Goal: Task Accomplishment & Management: Complete application form

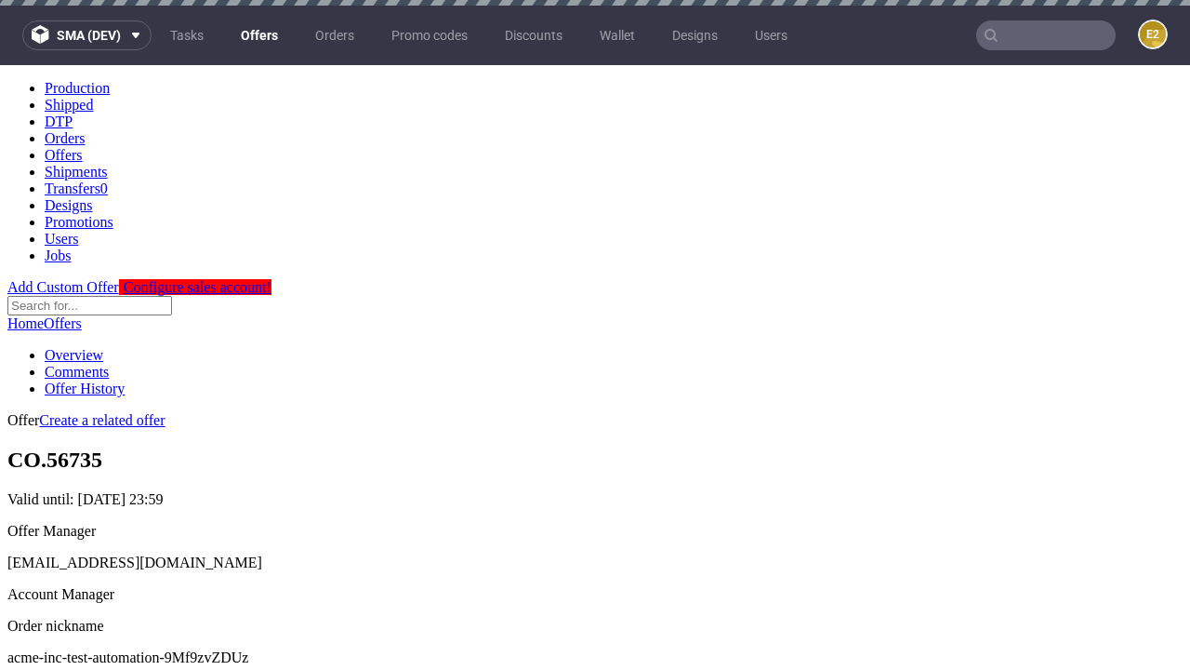
scroll to position [6, 0]
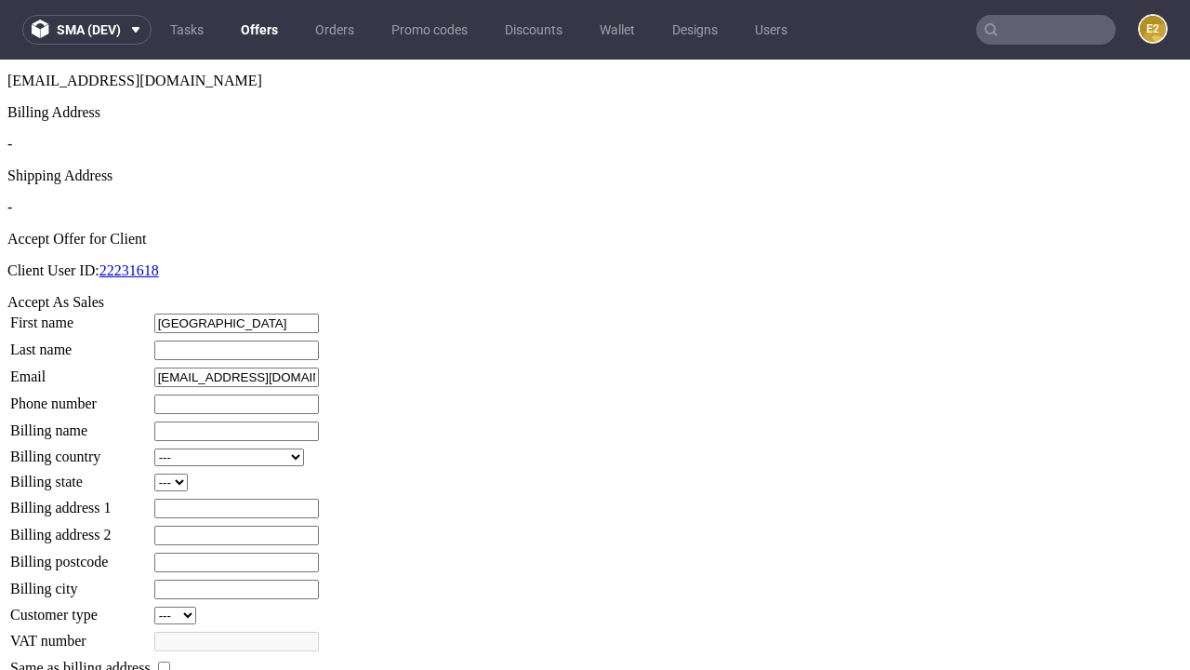
type input "[GEOGRAPHIC_DATA]"
type input "[PERSON_NAME]"
type input "1509813888"
type input "[PERSON_NAME].[PERSON_NAME]"
select select "13"
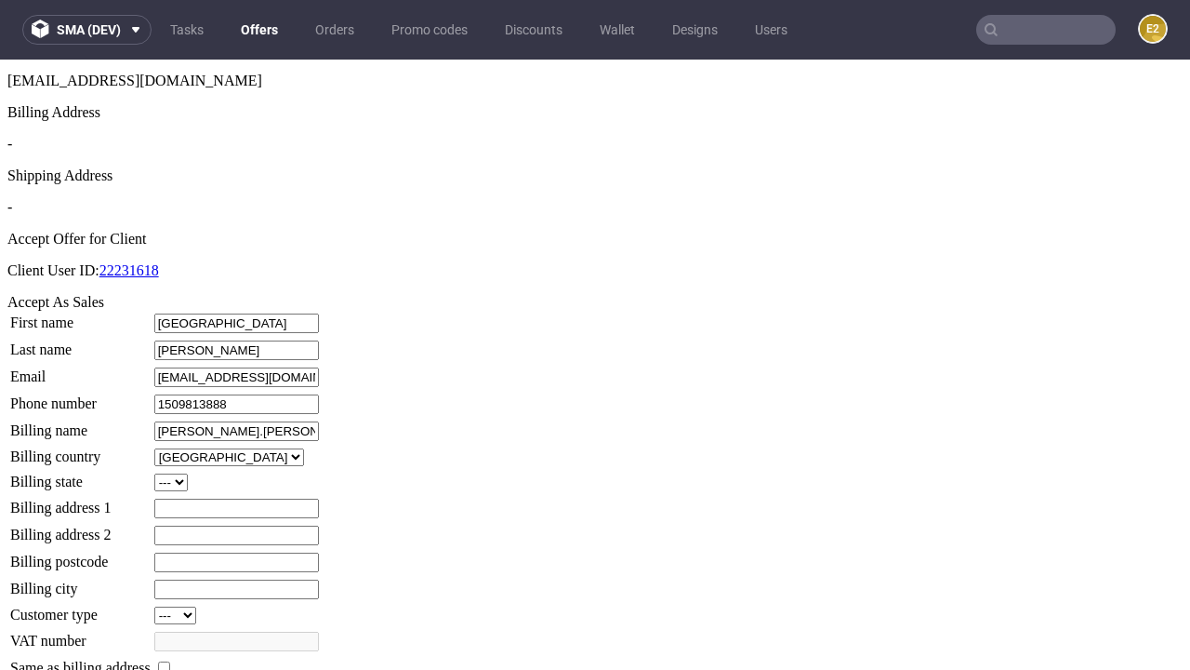
type input "[PERSON_NAME].[PERSON_NAME]"
type input "[STREET_ADDRESS][PERSON_NAME]"
select select "132"
type input "[STREET_ADDRESS][PERSON_NAME]"
type input "WV21 2YW"
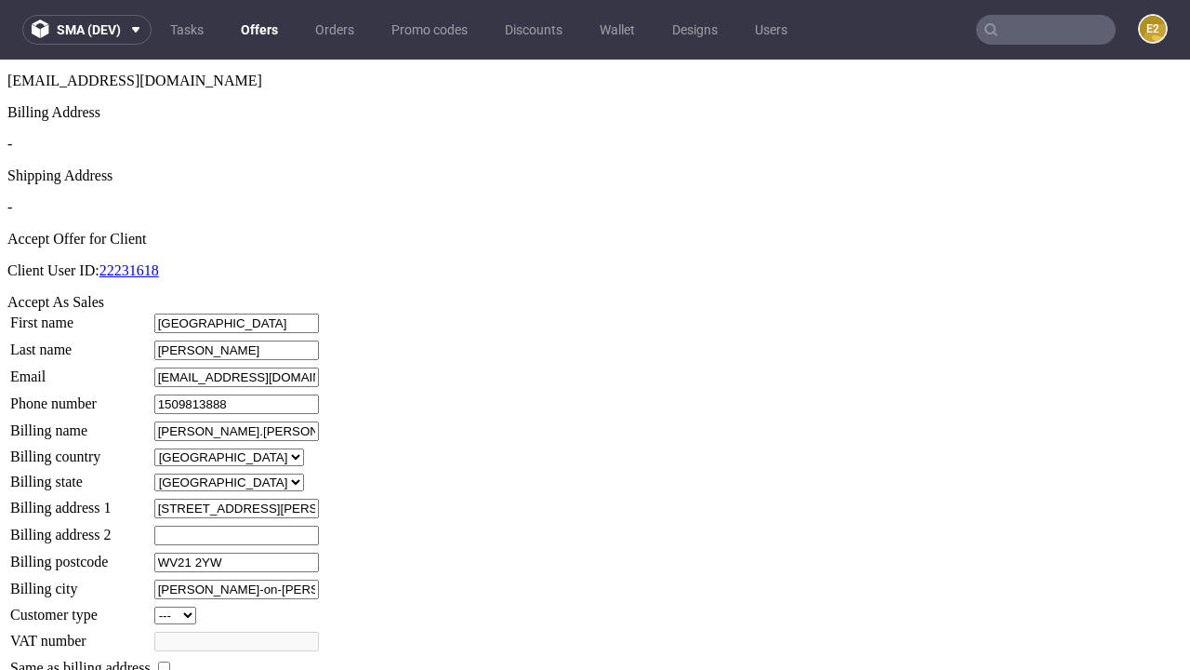
type input "[PERSON_NAME]-on-[PERSON_NAME]"
click at [170, 661] on input "checkbox" at bounding box center [164, 667] width 12 height 12
checkbox input "true"
type input "[PERSON_NAME].[PERSON_NAME]"
select select "13"
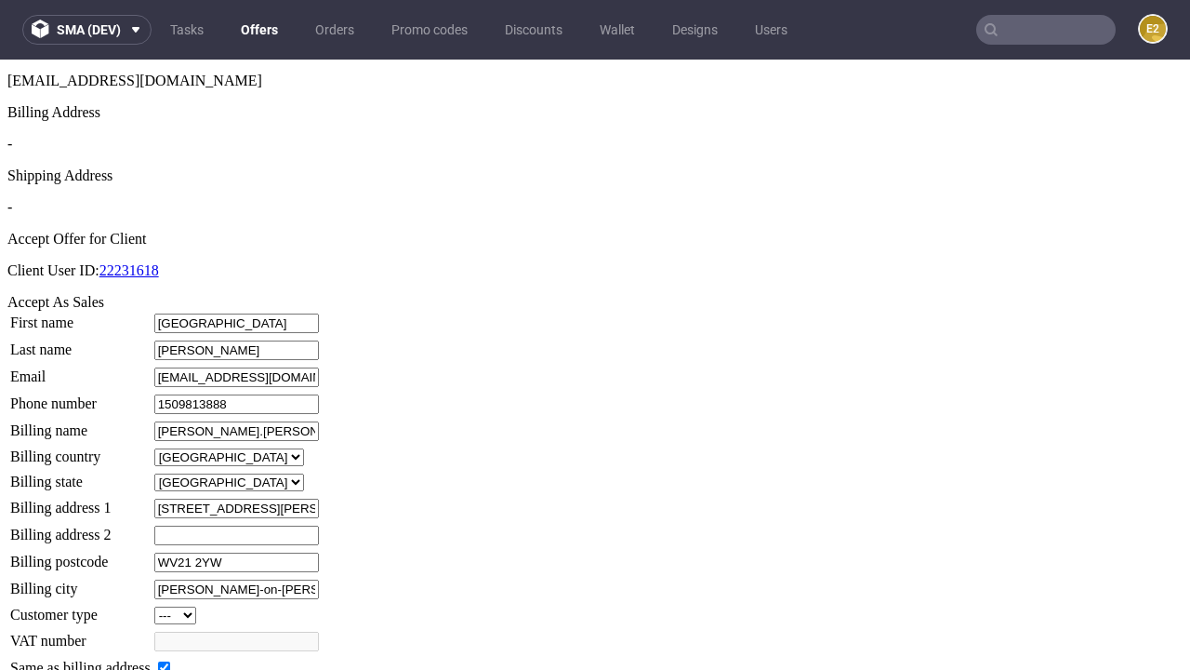
type input "[STREET_ADDRESS][PERSON_NAME]"
type input "WV21 2YW"
type input "[PERSON_NAME]-on-[PERSON_NAME]"
select select "132"
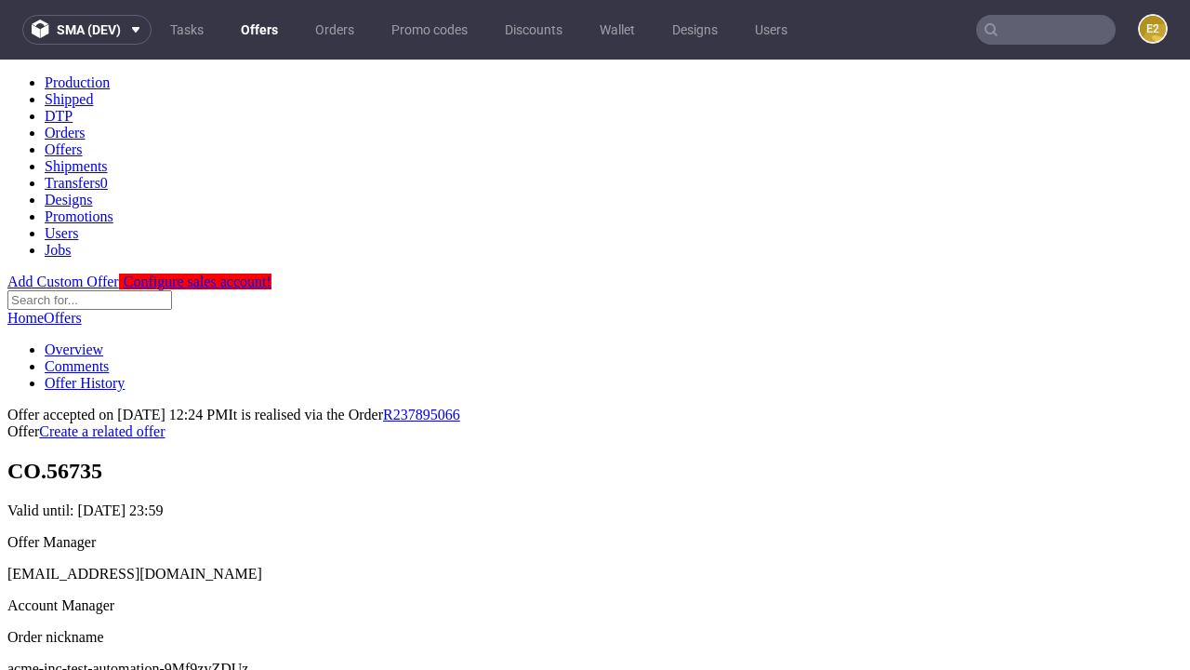
scroll to position [0, 0]
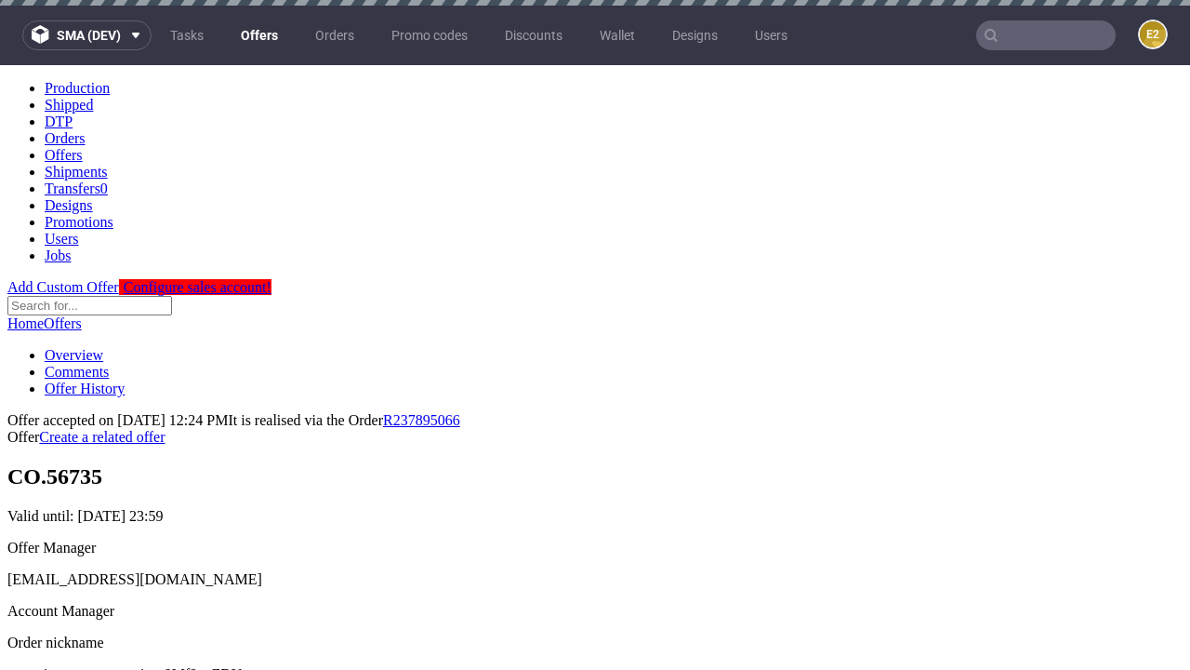
type input "[DATE]"
select select "12214305"
type input "In progress..."
